Goal: Task Accomplishment & Management: Use online tool/utility

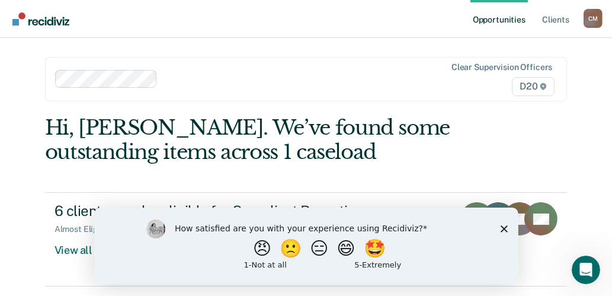
click at [509, 229] on div "How satisfied are you with your experience using Recidiviz? 😠 🙁 😑 😄 🤩 1 - Not a…" at bounding box center [306, 245] width 424 height 76
click at [504, 226] on polygon "Close survey" at bounding box center [503, 228] width 7 height 7
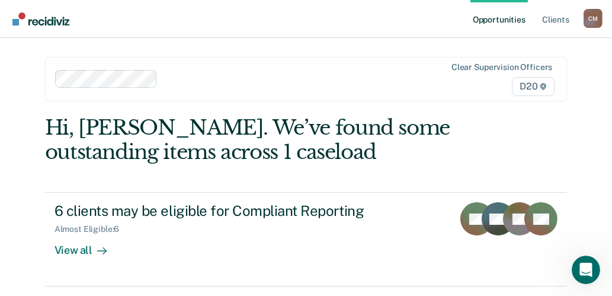
scroll to position [36, 0]
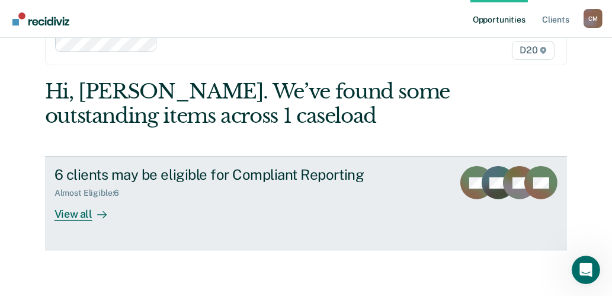
click at [79, 211] on div "View all" at bounding box center [87, 209] width 66 height 23
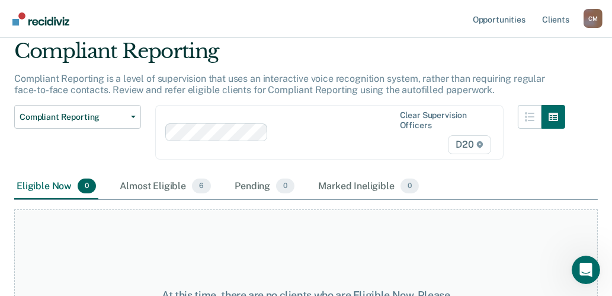
scroll to position [28, 0]
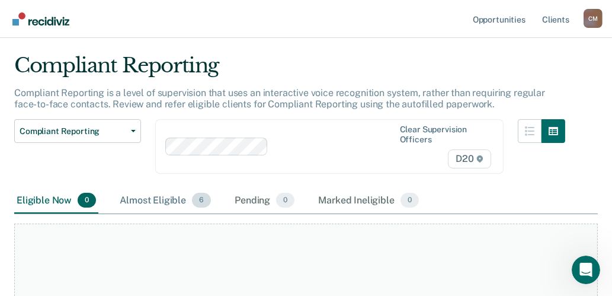
click at [204, 199] on span "6" at bounding box center [201, 200] width 19 height 15
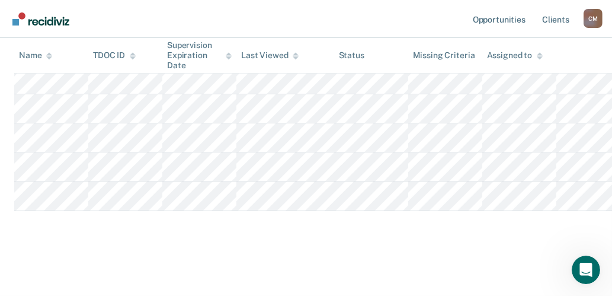
scroll to position [0, 0]
